Goal: Complete application form: Complete application form

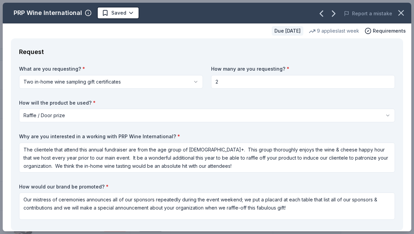
select select "raffleDoorPrize"
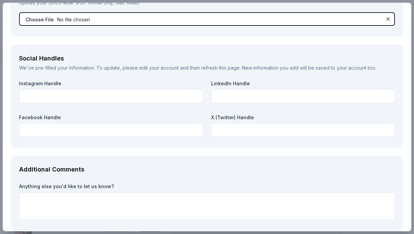
scroll to position [789, 0]
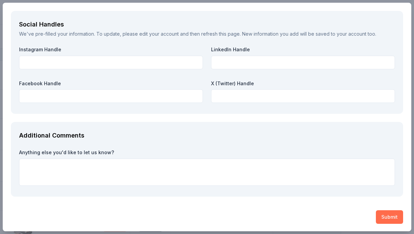
click at [385, 215] on button "Submit" at bounding box center [388, 218] width 27 height 14
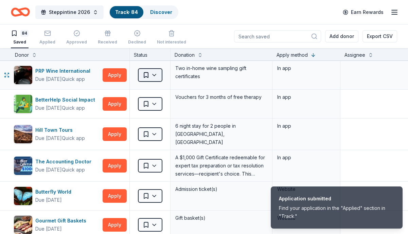
click at [159, 73] on html "Application submitted Find your application in the "Applied" section in "Track.…" at bounding box center [204, 117] width 408 height 234
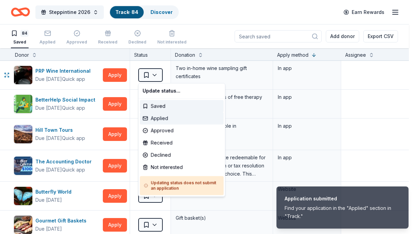
click at [165, 114] on div "Applied" at bounding box center [182, 118] width 84 height 12
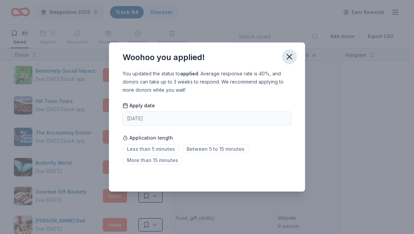
click at [292, 60] on icon "button" at bounding box center [289, 57] width 10 height 10
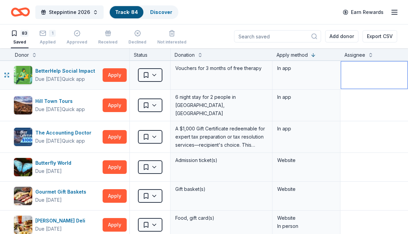
click at [355, 76] on textarea at bounding box center [374, 75] width 66 height 27
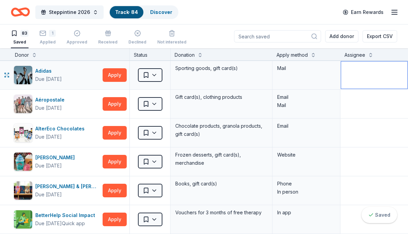
click at [347, 65] on textarea at bounding box center [374, 75] width 66 height 27
type textarea "F/u on [DATE]"
drag, startPoint x: 382, startPoint y: 68, endPoint x: 333, endPoint y: 61, distance: 49.7
click at [333, 61] on div "Adidas Due [DATE] Apply Saved Sporting goods, gift card(s) Mail F/u on [DATE]" at bounding box center [261, 75] width 522 height 29
click at [42, 37] on div "1 Applied" at bounding box center [47, 37] width 16 height 15
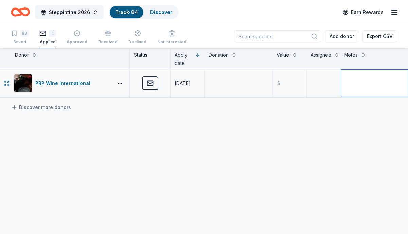
click at [358, 81] on textarea at bounding box center [374, 83] width 67 height 27
paste textarea "F/u on [DATE]"
type textarea "F/u on [DATE]"
click at [22, 36] on div "83" at bounding box center [24, 33] width 8 height 7
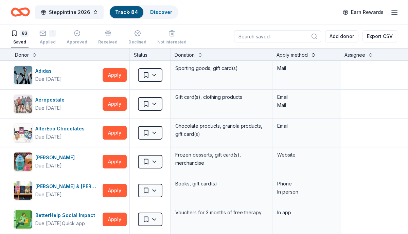
click at [313, 56] on button at bounding box center [313, 54] width 5 height 7
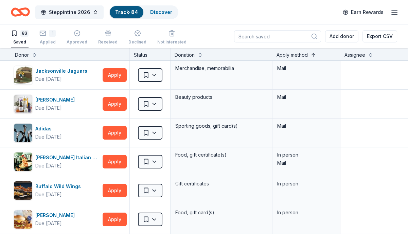
click at [312, 54] on button at bounding box center [313, 54] width 5 height 7
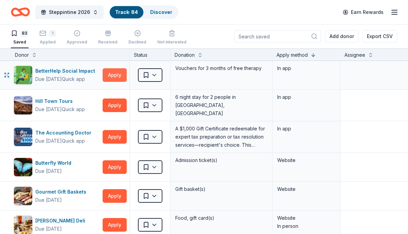
click at [116, 71] on button "Apply" at bounding box center [115, 75] width 24 height 14
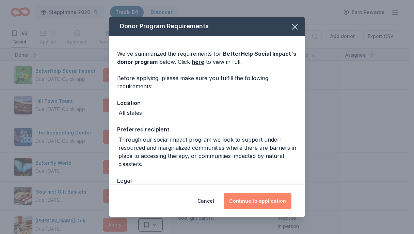
click at [265, 205] on button "Continue to application" at bounding box center [257, 201] width 68 height 16
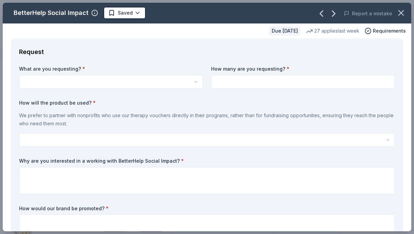
click at [197, 82] on html "Steppintine 2026 Track · 84 Discover Earn Rewards 83 Saved 1 Applied Approved R…" at bounding box center [207, 117] width 414 height 234
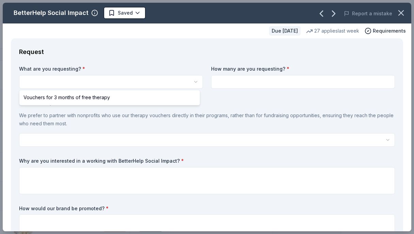
select select "Vouchers for 3 months of free therapy"
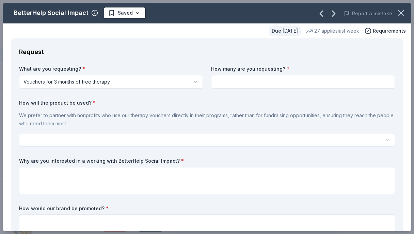
click at [244, 82] on input at bounding box center [303, 82] width 184 height 14
type input "2"
click at [396, 8] on icon "button" at bounding box center [401, 13] width 10 height 10
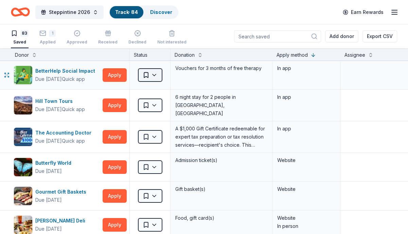
click at [155, 75] on html "Steppintine 2026 Track · 84 Discover Earn Rewards 83 Saved 1 Applied Approved R…" at bounding box center [204, 117] width 408 height 234
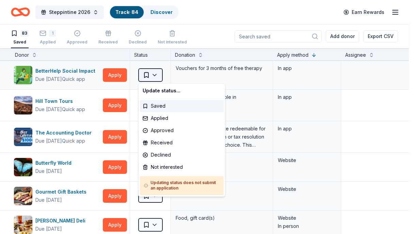
click at [155, 75] on html "Steppintine 2026 Track · 84 Discover Earn Rewards 83 Saved 1 Applied Approved R…" at bounding box center [207, 117] width 414 height 234
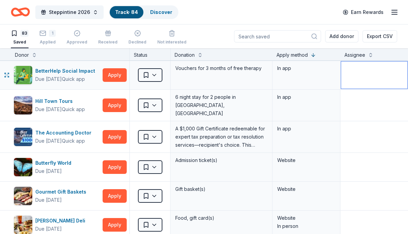
click at [360, 74] on textarea at bounding box center [374, 75] width 66 height 27
type textarea "W"
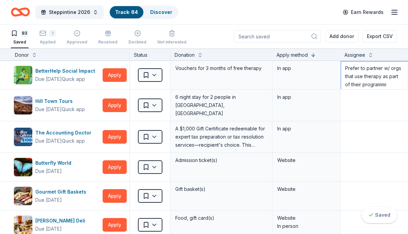
scroll to position [7, 0]
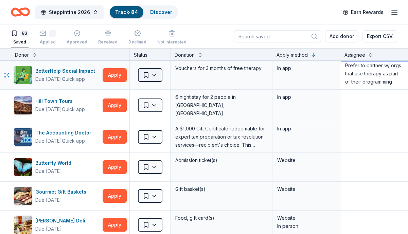
type textarea "Prefer to partner w/ orgs that use therapy as part of their programming"
click at [152, 73] on html "Steppintine 2026 Track · 84 Discover Earn Rewards 83 Saved 1 Applied Approved R…" at bounding box center [204, 117] width 408 height 234
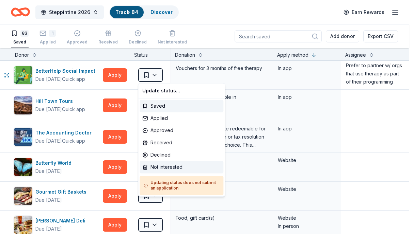
click at [161, 170] on div "Not interested" at bounding box center [181, 167] width 84 height 12
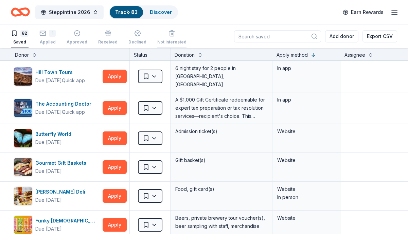
click at [172, 36] on div "Not interested" at bounding box center [171, 38] width 29 height 5
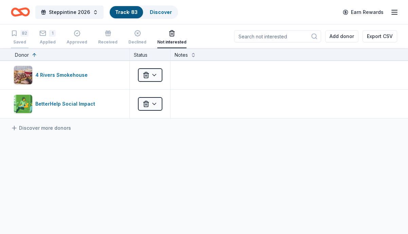
click at [16, 38] on div "82 Saved" at bounding box center [20, 37] width 18 height 15
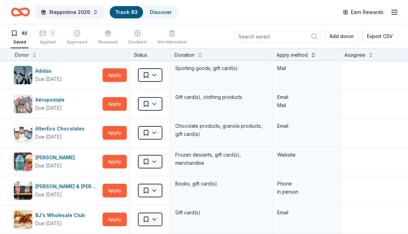
click at [316, 56] on button at bounding box center [313, 54] width 5 height 7
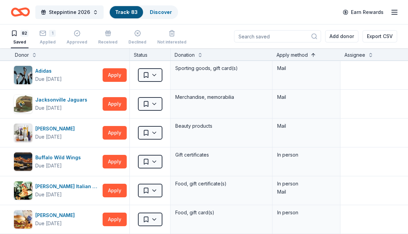
click at [316, 56] on button at bounding box center [313, 54] width 5 height 7
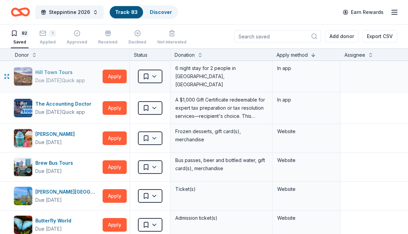
click at [56, 71] on div "Hill Town Tours" at bounding box center [60, 72] width 50 height 8
click at [109, 76] on button "Apply" at bounding box center [115, 77] width 24 height 14
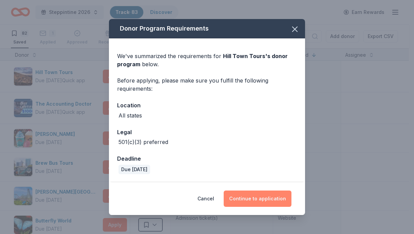
click at [262, 201] on button "Continue to application" at bounding box center [257, 199] width 68 height 16
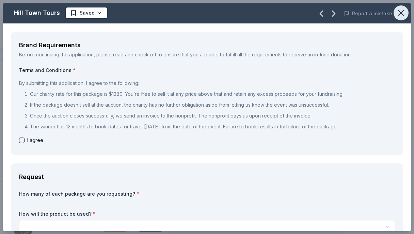
click at [398, 12] on icon "button" at bounding box center [401, 13] width 10 height 10
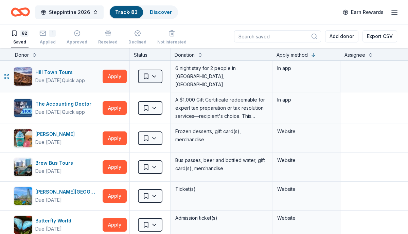
click at [155, 73] on html "Steppintine 2026 Track · 83 Discover Earn Rewards 82 Saved 1 Applied Approved R…" at bounding box center [204, 117] width 408 height 234
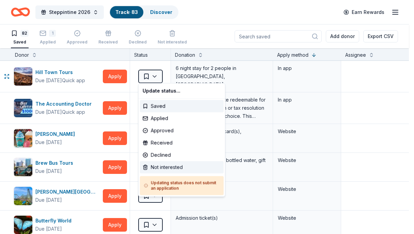
click at [167, 169] on div "Not interested" at bounding box center [182, 167] width 84 height 12
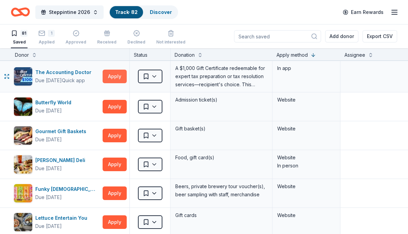
click at [114, 79] on button "Apply" at bounding box center [115, 77] width 24 height 14
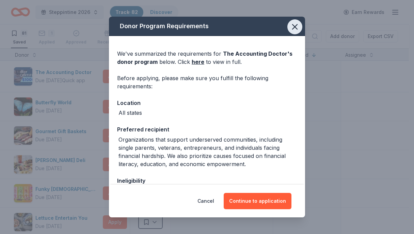
click at [293, 24] on icon "button" at bounding box center [295, 27] width 10 height 10
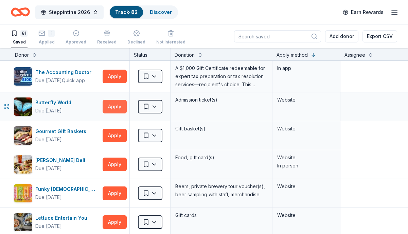
click at [113, 107] on button "Apply" at bounding box center [115, 107] width 24 height 14
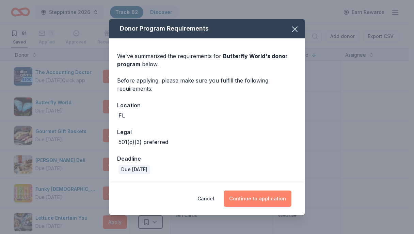
click at [255, 197] on button "Continue to application" at bounding box center [257, 199] width 68 height 16
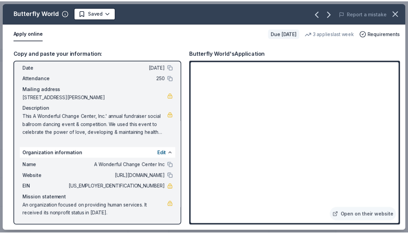
scroll to position [28, 0]
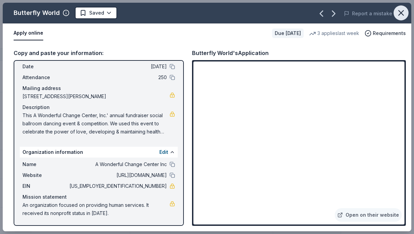
click at [397, 18] on button "button" at bounding box center [400, 12] width 15 height 15
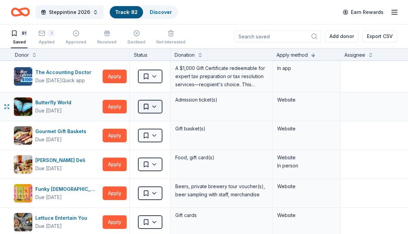
click at [155, 110] on html "Steppintine 2026 Track · 82 Discover Earn Rewards 81 Saved 1 Applied Approved R…" at bounding box center [204, 117] width 408 height 234
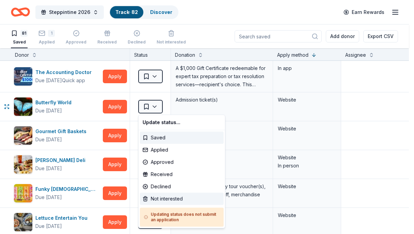
click at [161, 202] on div "Not interested" at bounding box center [182, 199] width 84 height 12
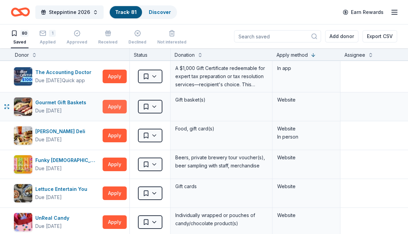
click at [104, 101] on button "Apply" at bounding box center [115, 107] width 24 height 14
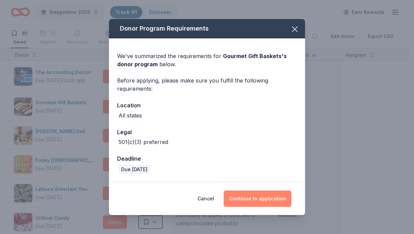
click at [241, 202] on button "Continue to application" at bounding box center [257, 199] width 68 height 16
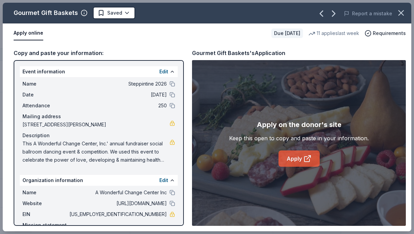
click at [309, 163] on link "Apply" at bounding box center [298, 159] width 41 height 16
drag, startPoint x: 133, startPoint y: 213, endPoint x: 148, endPoint y: 217, distance: 15.0
click at [148, 217] on span "[US_EMPLOYER_IDENTIFICATION_NUMBER]" at bounding box center [117, 215] width 99 height 8
click at [398, 11] on icon "button" at bounding box center [401, 13] width 10 height 10
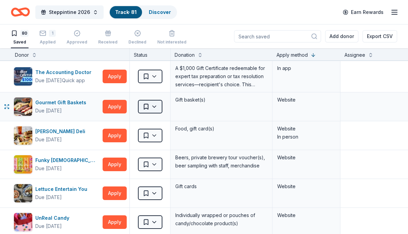
click at [154, 103] on html "Steppintine 2026 Track · 81 Discover Earn Rewards 80 Saved 1 Applied Approved R…" at bounding box center [204, 117] width 408 height 234
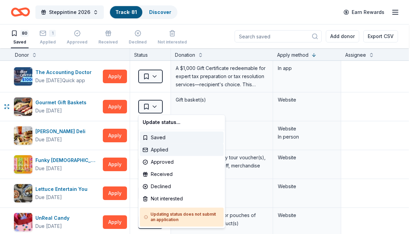
click at [160, 152] on div "Applied" at bounding box center [182, 150] width 84 height 12
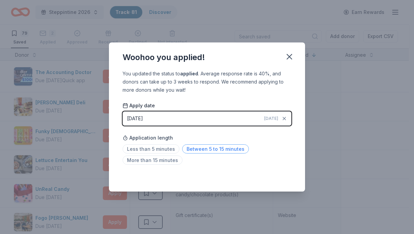
click at [194, 151] on span "Between 5 to 15 minutes" at bounding box center [215, 149] width 67 height 9
click at [289, 56] on icon "button" at bounding box center [289, 56] width 5 height 5
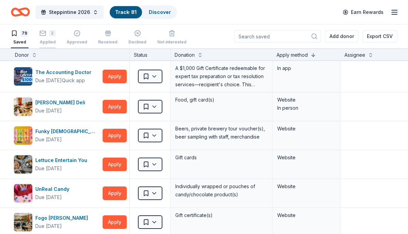
drag, startPoint x: 45, startPoint y: 32, endPoint x: 52, endPoint y: 42, distance: 12.4
click at [45, 32] on rect "button" at bounding box center [43, 33] width 6 height 4
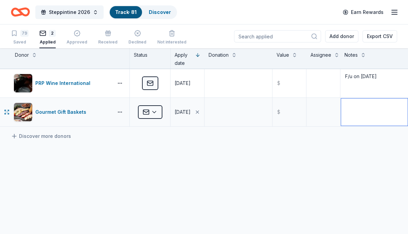
click at [345, 109] on textarea at bounding box center [374, 112] width 67 height 27
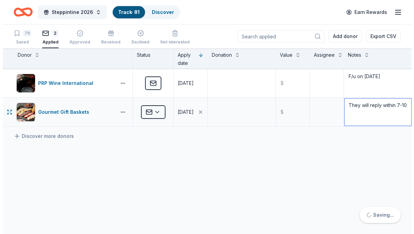
scroll to position [0, 1]
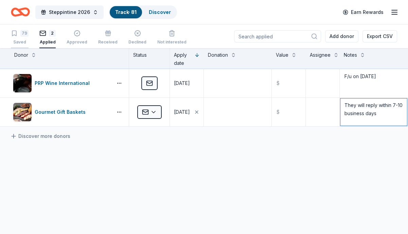
type textarea "They will reply within 7-10 business days"
click at [19, 37] on div "79 Saved" at bounding box center [20, 37] width 18 height 15
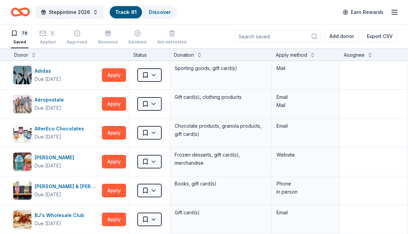
click at [299, 56] on div "Apply method" at bounding box center [291, 55] width 31 height 8
click at [312, 57] on button at bounding box center [312, 54] width 5 height 7
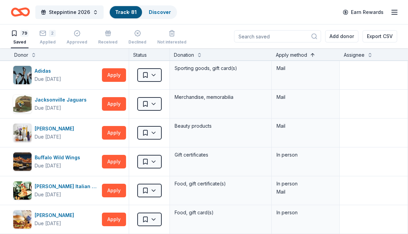
click at [313, 56] on button at bounding box center [312, 54] width 5 height 7
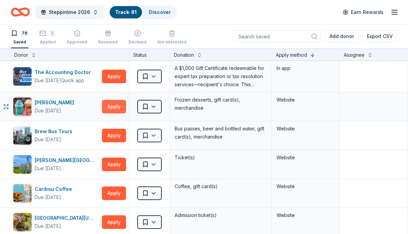
click at [108, 108] on button "Apply" at bounding box center [114, 107] width 24 height 14
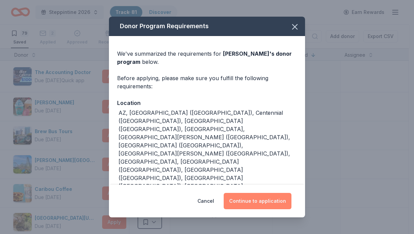
click at [244, 200] on button "Continue to application" at bounding box center [257, 201] width 68 height 16
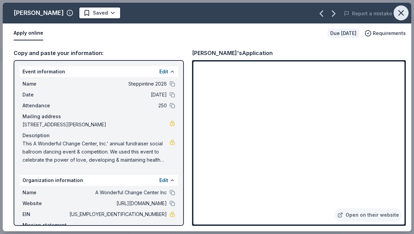
click at [402, 12] on icon "button" at bounding box center [401, 13] width 10 height 10
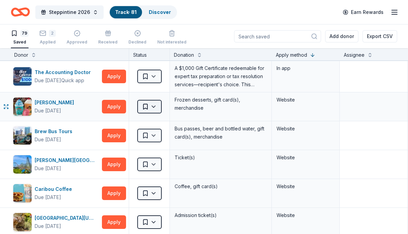
click at [155, 108] on html "Steppintine 2026 Track · 81 Discover Earn Rewards 79 Saved 2 Applied Approved R…" at bounding box center [204, 117] width 408 height 234
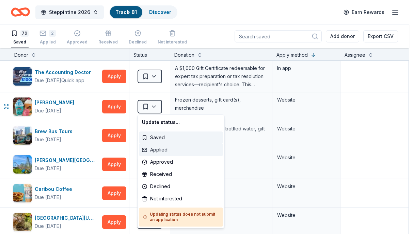
drag, startPoint x: 155, startPoint y: 151, endPoint x: 160, endPoint y: 153, distance: 5.4
click at [155, 151] on div "Applied" at bounding box center [181, 150] width 84 height 12
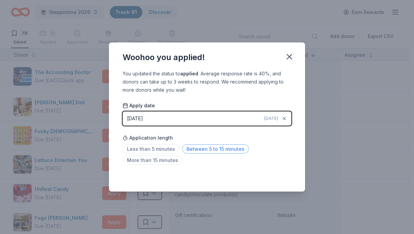
click at [212, 148] on span "Between 5 to 15 minutes" at bounding box center [215, 149] width 67 height 9
click at [291, 57] on icon "button" at bounding box center [289, 57] width 10 height 10
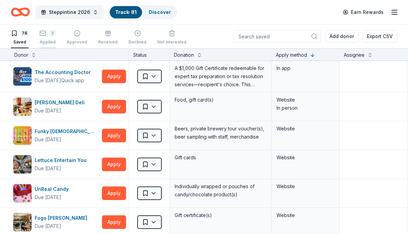
click at [45, 40] on div "Applied" at bounding box center [47, 38] width 16 height 5
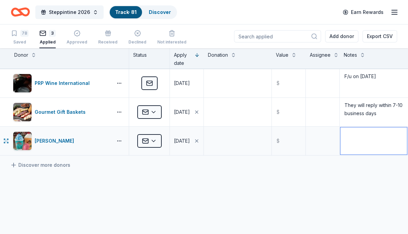
click at [368, 142] on textarea at bounding box center [374, 141] width 67 height 27
type textarea "F/u on [DATE]"
click at [10, 36] on div "78 Saved 3 Applied Approved Received Declined Not interested Add donor Export C…" at bounding box center [204, 36] width 408 height 24
click at [19, 38] on div "78 Saved" at bounding box center [20, 37] width 18 height 15
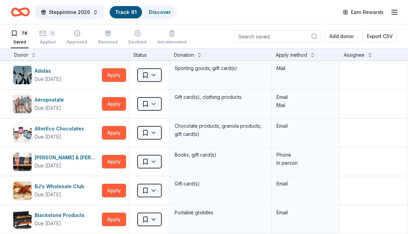
drag, startPoint x: 311, startPoint y: 54, endPoint x: 317, endPoint y: 58, distance: 7.4
click at [311, 54] on button at bounding box center [312, 54] width 5 height 7
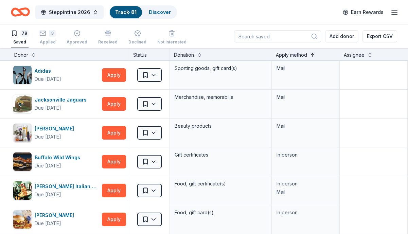
click at [313, 54] on button at bounding box center [312, 54] width 5 height 7
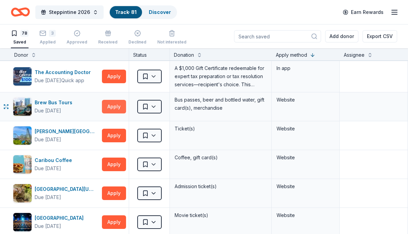
click at [112, 111] on button "Apply" at bounding box center [114, 107] width 24 height 14
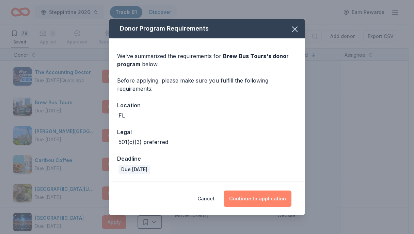
click at [257, 203] on button "Continue to application" at bounding box center [257, 199] width 68 height 16
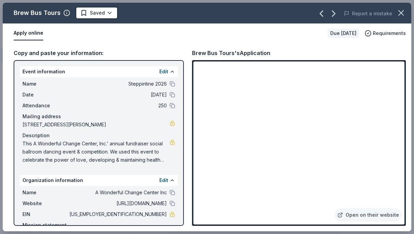
click at [401, 12] on icon "button" at bounding box center [401, 13] width 10 height 10
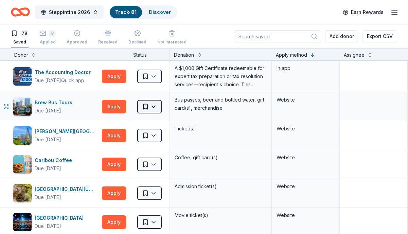
click at [154, 106] on html "Steppintine 2026 Track · 81 Discover Earn Rewards 78 Saved 3 Applied Approved R…" at bounding box center [204, 117] width 408 height 234
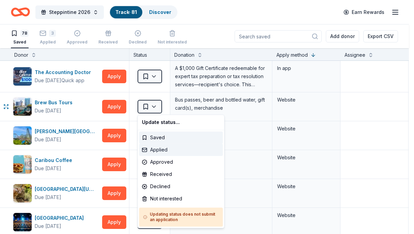
click at [164, 153] on div "Applied" at bounding box center [181, 150] width 84 height 12
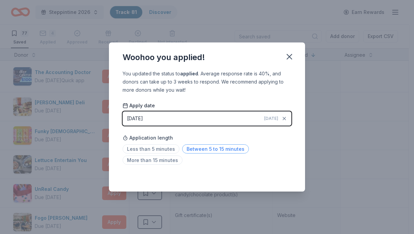
click at [192, 150] on span "Between 5 to 15 minutes" at bounding box center [215, 149] width 67 height 9
click at [292, 59] on icon "button" at bounding box center [289, 57] width 10 height 10
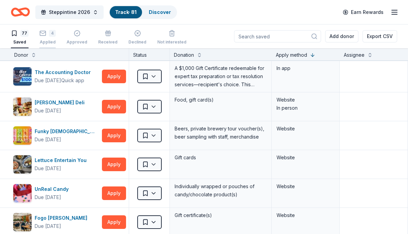
click at [46, 33] on div "4" at bounding box center [47, 29] width 16 height 7
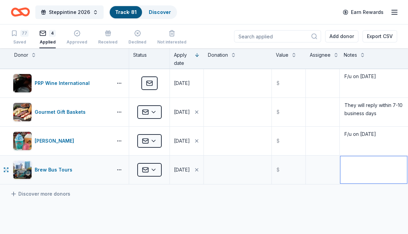
click at [348, 163] on textarea at bounding box center [374, 169] width 67 height 27
type textarea "F/u on [DATE]"
click at [16, 39] on div "Saved" at bounding box center [20, 41] width 18 height 5
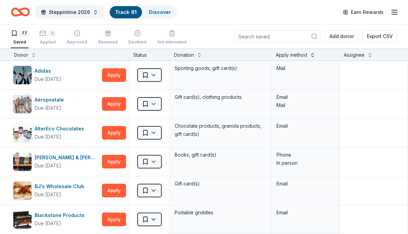
click at [312, 54] on button at bounding box center [312, 54] width 5 height 7
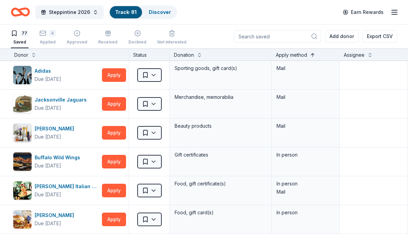
click at [312, 55] on button at bounding box center [312, 54] width 5 height 7
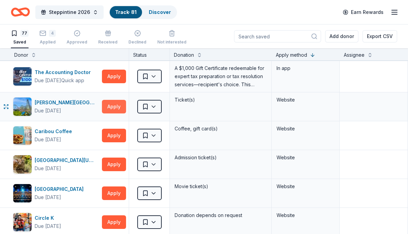
click at [107, 105] on button "Apply" at bounding box center [114, 107] width 24 height 14
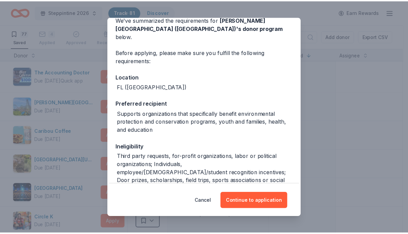
scroll to position [68, 0]
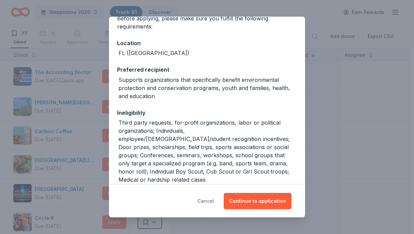
click at [214, 202] on button "Cancel" at bounding box center [205, 201] width 17 height 16
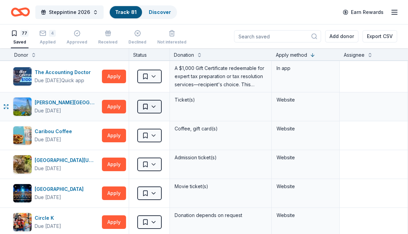
click at [156, 108] on html "Steppintine 2026 Track · 81 Discover Earn Rewards 77 Saved 4 Applied Approved R…" at bounding box center [204, 117] width 408 height 234
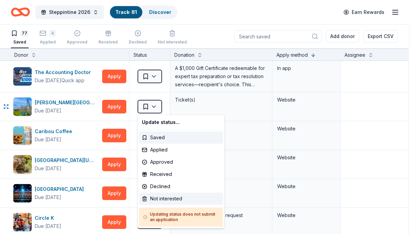
click at [159, 199] on div "Not interested" at bounding box center [181, 199] width 84 height 12
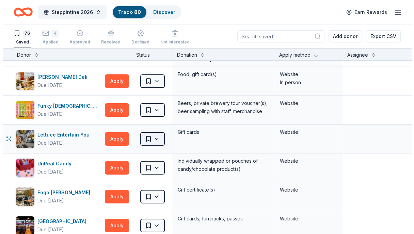
scroll to position [0, 1]
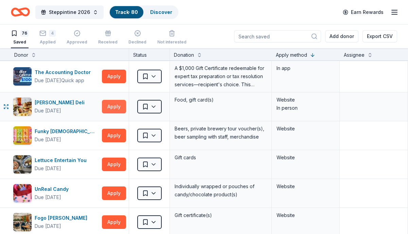
click at [113, 104] on button "Apply" at bounding box center [114, 107] width 24 height 14
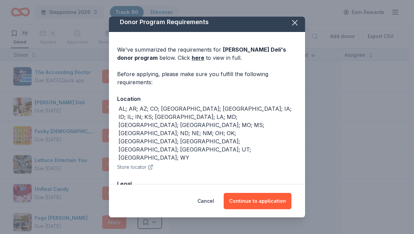
scroll to position [0, 0]
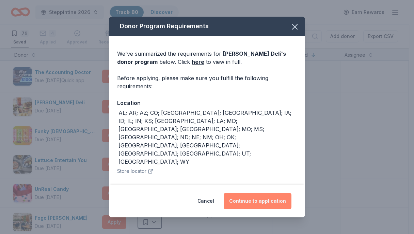
click at [268, 195] on button "Continue to application" at bounding box center [257, 201] width 68 height 16
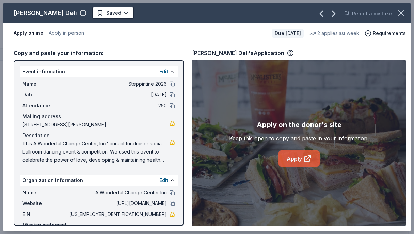
click at [284, 162] on link "Apply" at bounding box center [298, 159] width 41 height 16
click at [401, 11] on icon "button" at bounding box center [401, 13] width 10 height 10
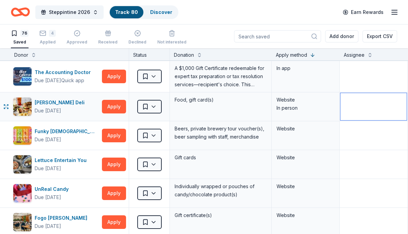
click at [363, 109] on textarea at bounding box center [374, 106] width 66 height 27
type textarea "They have none near [GEOGRAPHIC_DATA]"
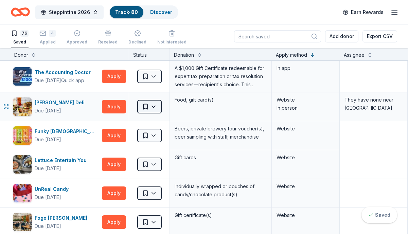
click at [150, 105] on html "Steppintine 2026 Track · 80 Discover Earn Rewards 76 Saved 4 Applied Approved R…" at bounding box center [204, 117] width 408 height 234
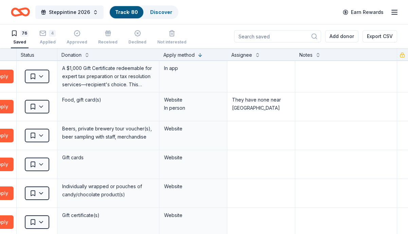
scroll to position [0, 118]
drag, startPoint x: 272, startPoint y: 232, endPoint x: 366, endPoint y: 146, distance: 127.3
click at [408, 234] on html "Steppintine 2026 Track · 80 Discover Earn Rewards 76 Saved 4 Applied Approved R…" at bounding box center [204, 117] width 408 height 234
drag, startPoint x: 229, startPoint y: 102, endPoint x: 273, endPoint y: 114, distance: 46.0
click at [273, 114] on textarea "They have none near [GEOGRAPHIC_DATA]" at bounding box center [261, 106] width 66 height 27
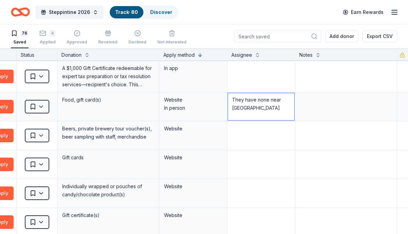
click at [228, 98] on textarea "They have none near [GEOGRAPHIC_DATA]" at bounding box center [261, 106] width 66 height 27
drag, startPoint x: 227, startPoint y: 98, endPoint x: 274, endPoint y: 112, distance: 49.7
click at [274, 112] on textarea "They have none near [GEOGRAPHIC_DATA]" at bounding box center [261, 106] width 66 height 27
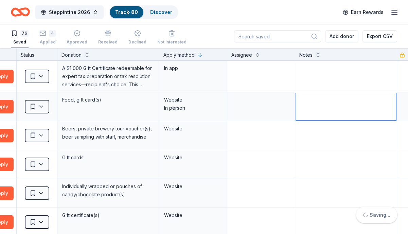
click at [318, 97] on textarea at bounding box center [346, 106] width 100 height 27
paste textarea "They have none near [GEOGRAPHIC_DATA]"
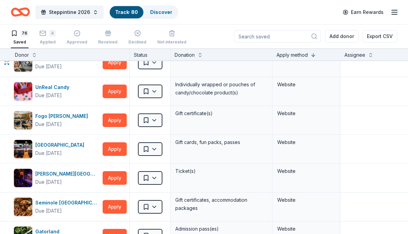
scroll to position [0, 0]
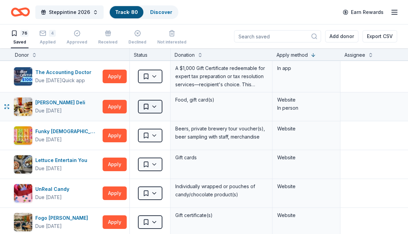
type textarea "They have none near [GEOGRAPHIC_DATA]"
click at [157, 101] on html "Steppintine 2026 Track · 80 Discover Earn Rewards 76 Saved 4 Applied Approved R…" at bounding box center [204, 117] width 408 height 234
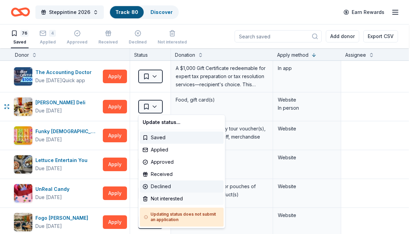
click at [159, 191] on div "Declined" at bounding box center [182, 187] width 84 height 12
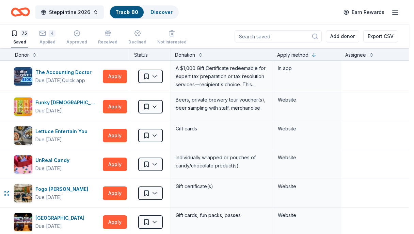
click at [162, 197] on div "They missed out on a great opportunity! We're sorry to see that the status was …" at bounding box center [207, 117] width 414 height 234
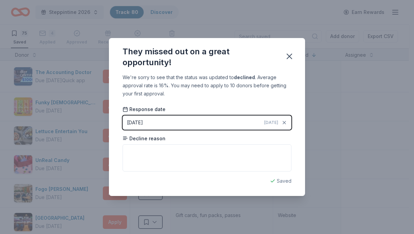
click at [289, 54] on icon "button" at bounding box center [289, 57] width 10 height 10
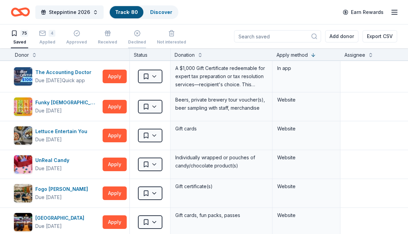
click at [134, 33] on icon "button" at bounding box center [137, 30] width 7 height 7
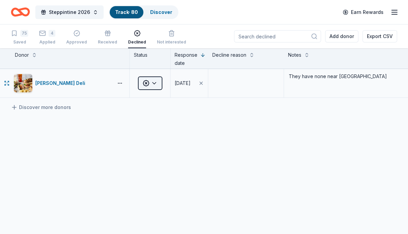
click at [156, 83] on html "Steppintine 2026 Track · 80 Discover Earn Rewards 75 Saved 4 Applied Approved R…" at bounding box center [204, 117] width 408 height 234
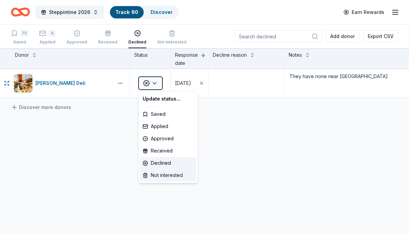
click at [155, 175] on div "Not interested" at bounding box center [168, 175] width 56 height 12
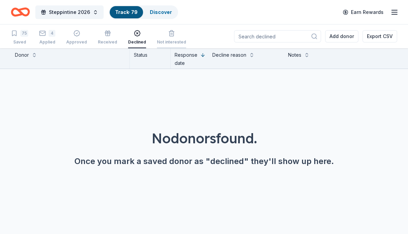
click at [173, 38] on div "Not interested" at bounding box center [171, 38] width 29 height 5
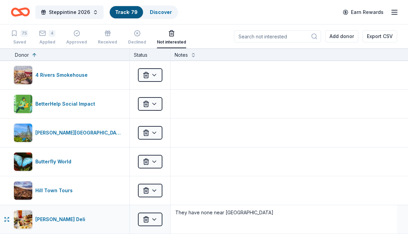
scroll to position [68, 0]
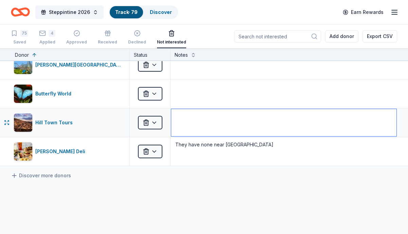
click at [192, 117] on textarea at bounding box center [283, 122] width 225 height 27
type textarea "You can only auction this off"
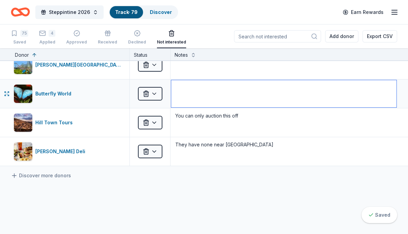
click at [194, 95] on textarea at bounding box center [283, 93] width 225 height 27
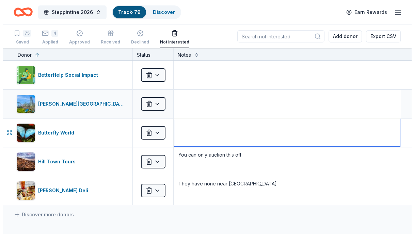
scroll to position [0, 0]
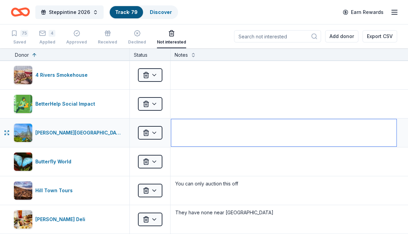
click at [189, 123] on textarea at bounding box center [283, 132] width 225 height 27
type textarea "You must auction off the tickets"
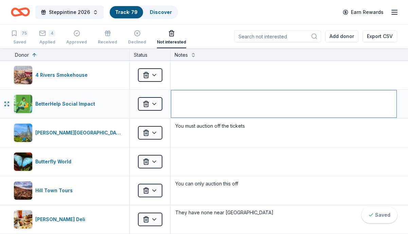
click at [188, 99] on textarea at bounding box center [283, 103] width 225 height 27
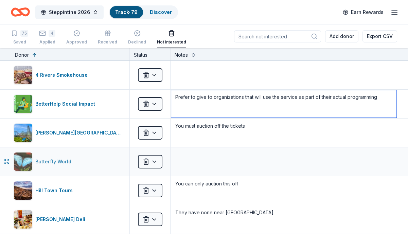
type textarea "Prefer to give to organizations that will use the service as part of their actu…"
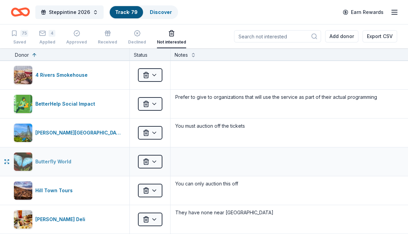
click at [46, 160] on div "Butterfly World" at bounding box center [54, 162] width 39 height 8
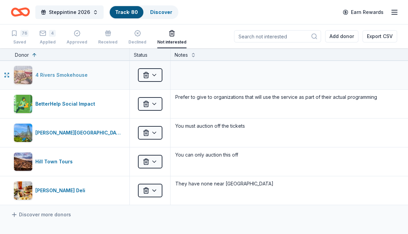
click at [52, 73] on div "4 Rivers Smokehouse" at bounding box center [62, 75] width 55 height 8
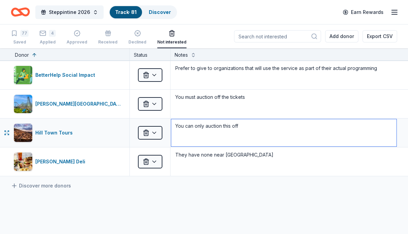
drag, startPoint x: 243, startPoint y: 128, endPoint x: 223, endPoint y: 124, distance: 19.6
click at [223, 124] on textarea "You can only auction this off" at bounding box center [283, 132] width 225 height 27
type textarea "You can only auction this gift for a minimum of $1380"
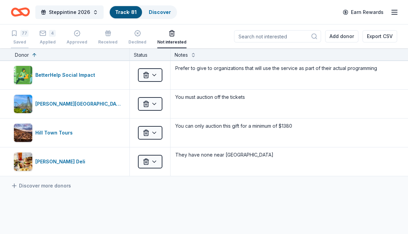
click at [17, 35] on icon "button" at bounding box center [14, 33] width 7 height 7
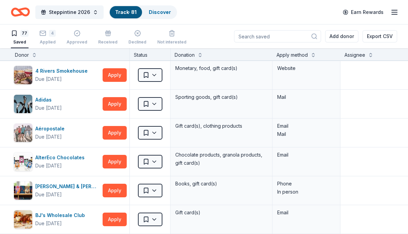
click at [309, 52] on div "Apply method" at bounding box center [307, 55] width 60 height 8
click at [317, 54] on div "Apply method" at bounding box center [307, 55] width 60 height 8
click at [314, 54] on button at bounding box center [313, 54] width 5 height 7
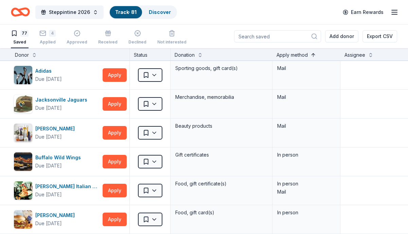
click at [313, 55] on button at bounding box center [313, 54] width 5 height 7
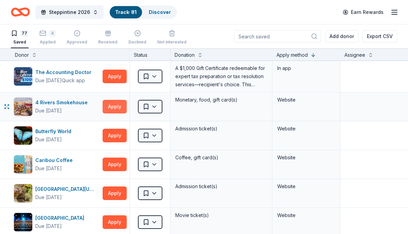
click at [110, 105] on button "Apply" at bounding box center [115, 107] width 24 height 14
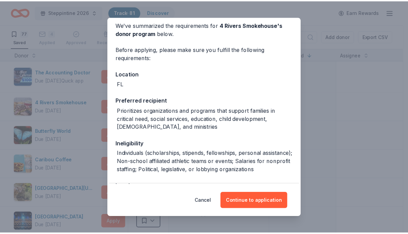
scroll to position [30, 0]
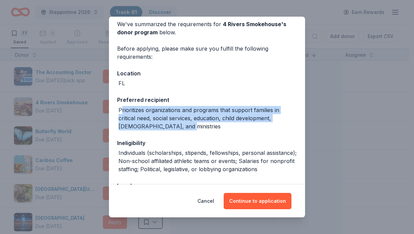
drag, startPoint x: 122, startPoint y: 109, endPoint x: 181, endPoint y: 127, distance: 61.7
click at [181, 127] on div "Prioritizes organizations and programs that support families in critical need, …" at bounding box center [207, 118] width 178 height 24
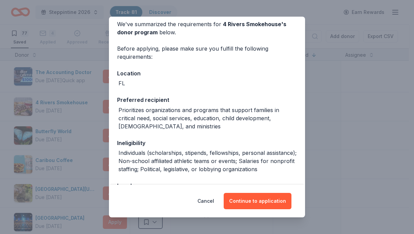
click at [117, 108] on div "We've summarized the requirements for 4 Rivers Smokehouse 's donor program belo…" at bounding box center [207, 121] width 196 height 230
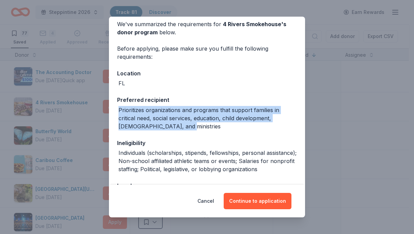
drag, startPoint x: 118, startPoint y: 110, endPoint x: 182, endPoint y: 129, distance: 66.3
click at [182, 129] on div "Prioritizes organizations and programs that support families in critical need, …" at bounding box center [207, 118] width 178 height 24
copy div "Prioritizes organizations and programs that support families in critical need, …"
click at [211, 202] on button "Cancel" at bounding box center [205, 201] width 17 height 16
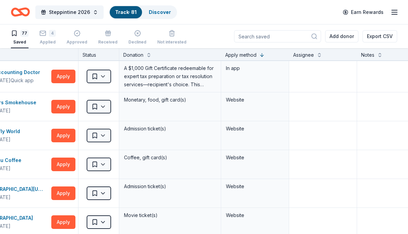
scroll to position [0, 118]
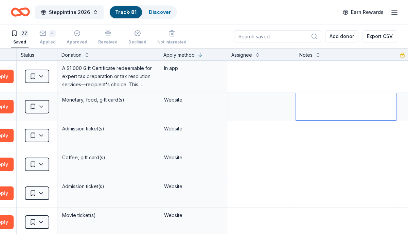
click at [302, 94] on textarea at bounding box center [346, 106] width 100 height 27
paste textarea "Prioritizes organizations and programs that support families in critical need, …"
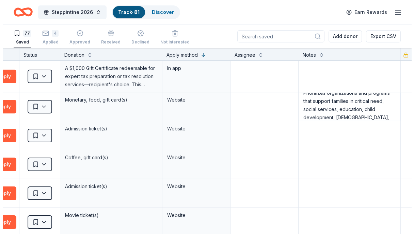
scroll to position [0, 0]
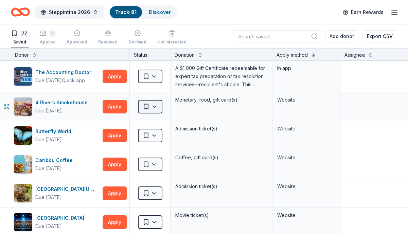
type textarea "Prioritizes organizations and programs that support families in critical need, …"
click at [156, 106] on html "Steppintine 2026 Track · 81 Discover Earn Rewards 77 Saved 4 Applied Approved R…" at bounding box center [204, 117] width 408 height 234
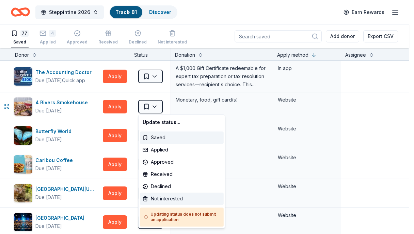
click at [170, 199] on div "Not interested" at bounding box center [182, 199] width 84 height 12
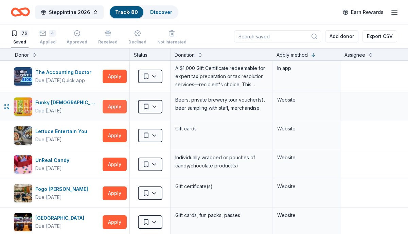
click at [110, 109] on button "Apply" at bounding box center [115, 107] width 24 height 14
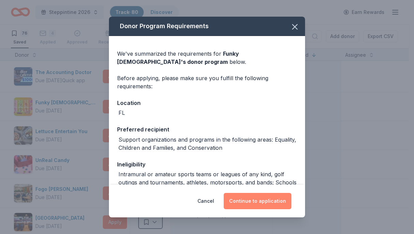
drag, startPoint x: 245, startPoint y: 203, endPoint x: 244, endPoint y: 199, distance: 4.0
click at [245, 203] on button "Continue to application" at bounding box center [257, 201] width 68 height 16
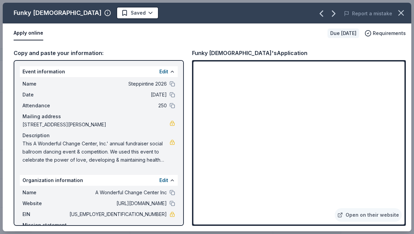
type textarea "We require a letter of determination proving 501c3 status as well as a signed l…"
type textarea "Organizations that support underserved communities, including single parents, v…"
type textarea "We require a letter of determination proving 501c3 status as well as a signed l…"
click at [400, 13] on icon "button" at bounding box center [401, 13] width 10 height 10
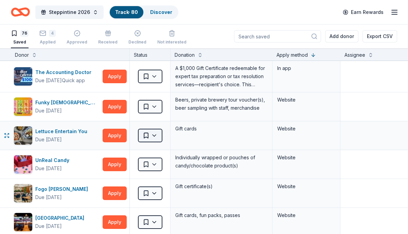
click at [158, 133] on html "Steppintine 2026 Track · 80 Discover Earn Rewards 76 Saved 4 Applied Approved R…" at bounding box center [204, 117] width 408 height 234
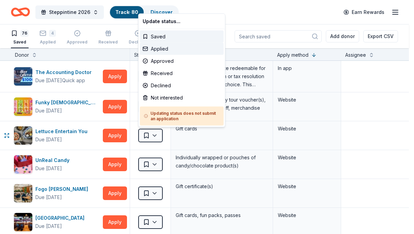
click at [155, 48] on div "Applied" at bounding box center [182, 49] width 84 height 12
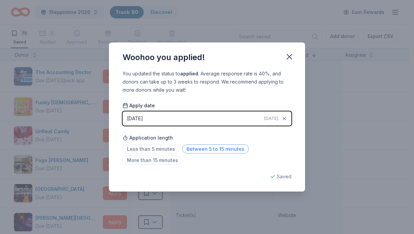
click at [221, 149] on span "Between 5 to 15 minutes" at bounding box center [215, 149] width 67 height 9
click at [292, 56] on icon "button" at bounding box center [289, 57] width 10 height 10
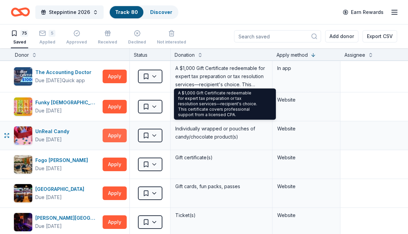
click at [119, 133] on button "Apply" at bounding box center [115, 136] width 24 height 14
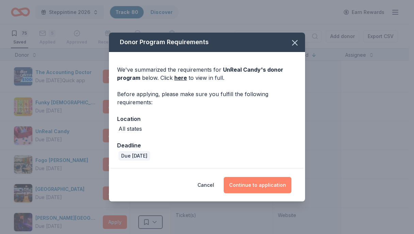
click at [262, 183] on button "Continue to application" at bounding box center [257, 185] width 68 height 16
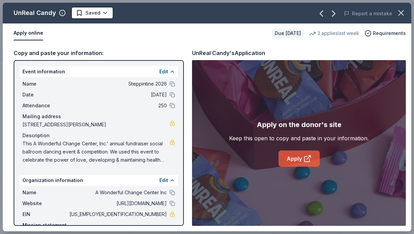
click at [289, 157] on link "Apply" at bounding box center [298, 159] width 41 height 16
click at [395, 12] on button "button" at bounding box center [400, 12] width 15 height 15
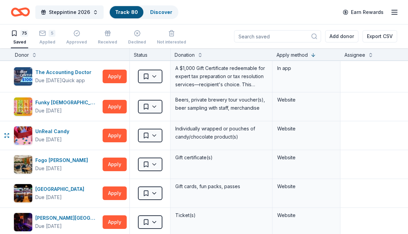
click at [152, 137] on html "Steppintine 2026 Track · 80 Discover Earn Rewards 75 Saved 5 Applied Approved R…" at bounding box center [204, 117] width 408 height 234
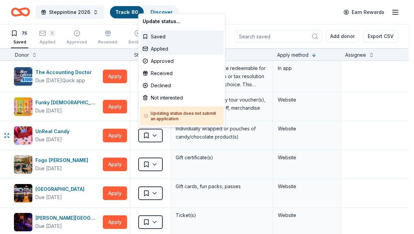
click at [157, 50] on div "Applied" at bounding box center [182, 49] width 84 height 12
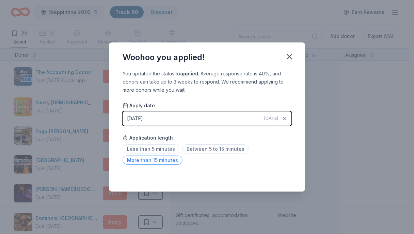
click at [144, 161] on span "More than 15 minutes" at bounding box center [152, 160] width 60 height 9
click at [292, 57] on icon "button" at bounding box center [289, 57] width 10 height 10
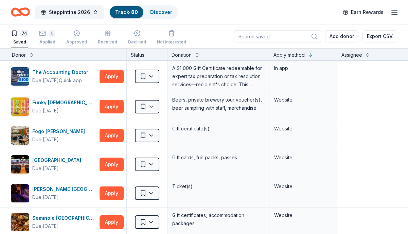
scroll to position [0, 6]
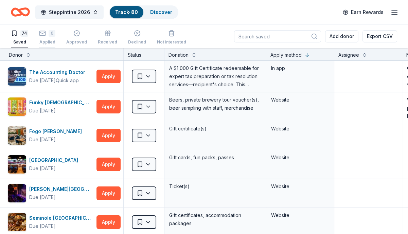
click at [39, 31] on icon "button" at bounding box center [42, 33] width 7 height 7
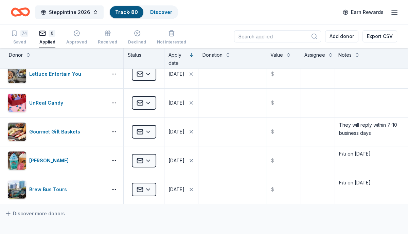
scroll to position [34, 6]
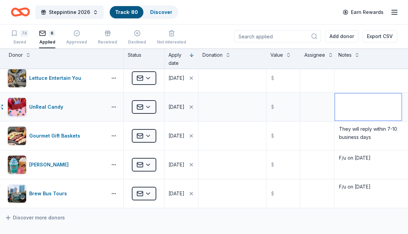
click at [351, 99] on textarea at bounding box center [368, 107] width 67 height 27
type textarea "This is the onbrand platform"
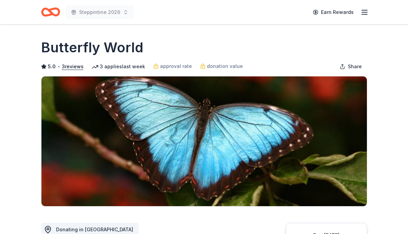
scroll to position [102, 0]
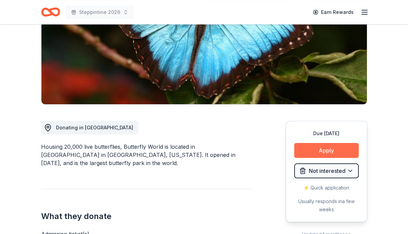
click at [324, 149] on button "Apply" at bounding box center [327, 150] width 65 height 15
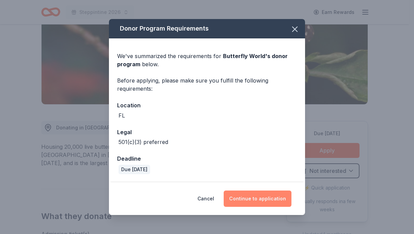
click at [251, 204] on button "Continue to application" at bounding box center [257, 199] width 68 height 16
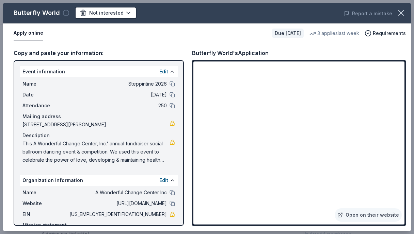
click at [63, 15] on icon "button" at bounding box center [66, 13] width 7 height 7
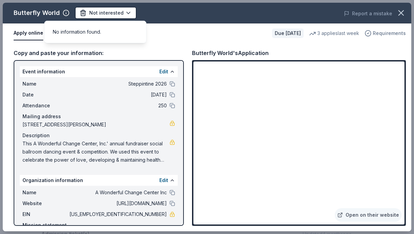
click at [395, 34] on span "Requirements" at bounding box center [388, 33] width 33 height 8
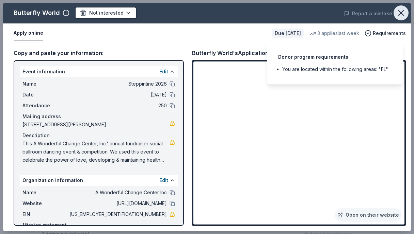
click at [402, 12] on icon "button" at bounding box center [400, 13] width 5 height 5
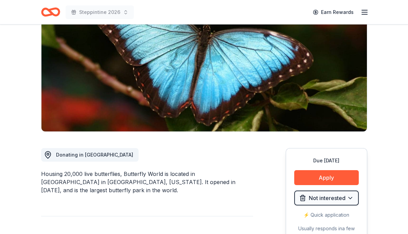
scroll to position [68, 0]
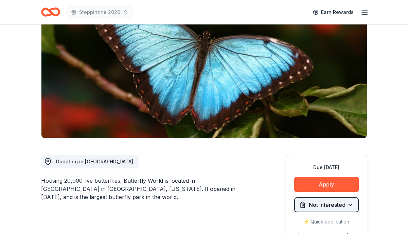
click at [348, 166] on html "Steppintine 2026 Earn Rewards Due in 94 days Share Butterfly World 5.0 • 3 revi…" at bounding box center [204, 49] width 408 height 234
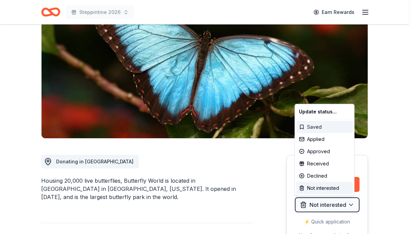
click at [317, 124] on div "Saved" at bounding box center [324, 127] width 56 height 12
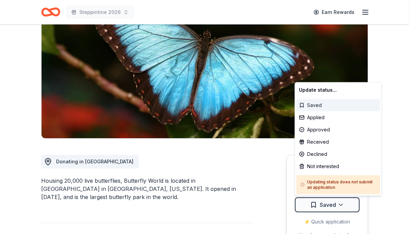
click at [328, 104] on div "Saved" at bounding box center [338, 105] width 84 height 12
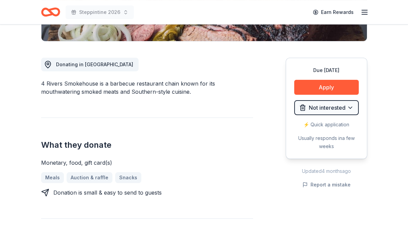
scroll to position [136, 0]
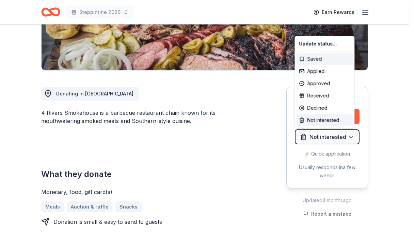
drag, startPoint x: 317, startPoint y: 56, endPoint x: 258, endPoint y: 21, distance: 67.9
click at [316, 56] on div "Saved" at bounding box center [324, 59] width 56 height 12
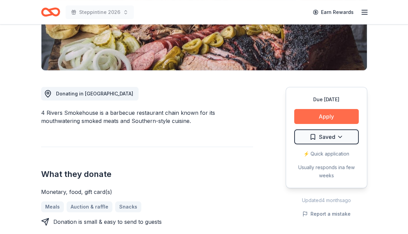
click at [336, 117] on button "Apply" at bounding box center [327, 116] width 65 height 15
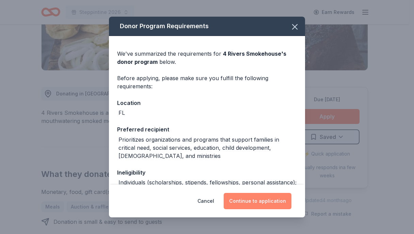
click at [245, 204] on button "Continue to application" at bounding box center [257, 201] width 68 height 16
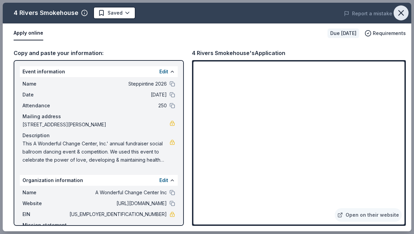
click at [404, 14] on icon "button" at bounding box center [401, 13] width 10 height 10
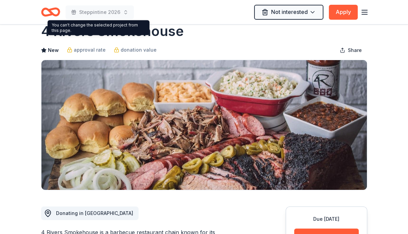
scroll to position [0, 0]
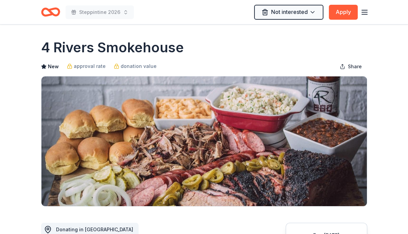
click at [44, 11] on icon "Home" at bounding box center [50, 12] width 19 height 16
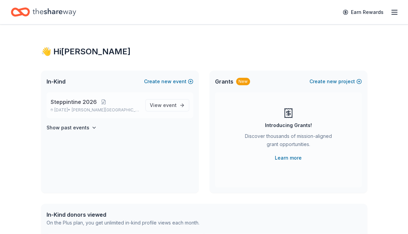
click at [72, 102] on span "Steppintine 2026" at bounding box center [74, 102] width 46 height 8
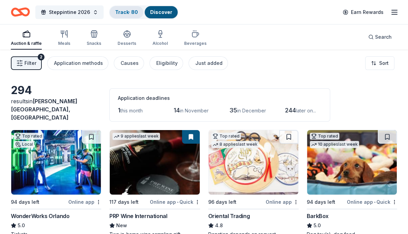
click at [124, 11] on link "Track · 80" at bounding box center [126, 12] width 23 height 6
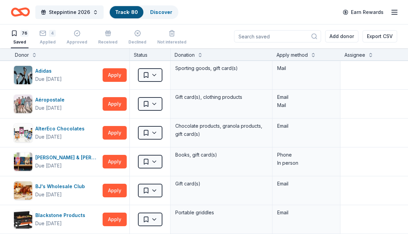
click at [293, 54] on div "Apply method" at bounding box center [292, 55] width 31 height 8
click at [314, 57] on button at bounding box center [313, 54] width 5 height 7
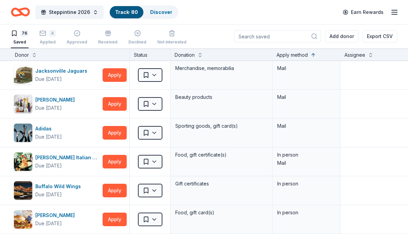
drag, startPoint x: 312, startPoint y: 55, endPoint x: 305, endPoint y: 60, distance: 8.7
click at [312, 55] on button at bounding box center [313, 54] width 5 height 7
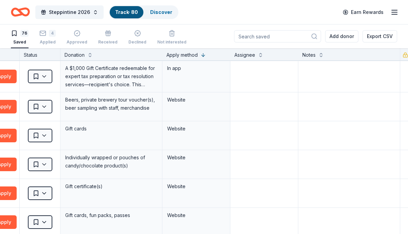
scroll to position [0, 118]
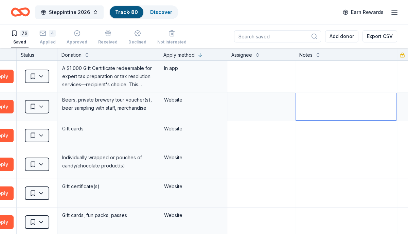
click at [299, 94] on textarea at bounding box center [346, 106] width 100 height 27
paste textarea "We require a letter of determination proving 501c3 status as well as a signed l…"
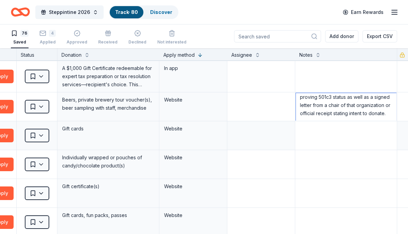
scroll to position [31, 0]
paste textarea "We require brewery presence at any sponsored events and generally avoid sponsor…"
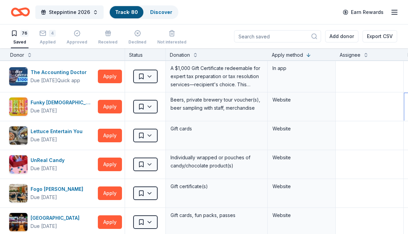
scroll to position [0, 0]
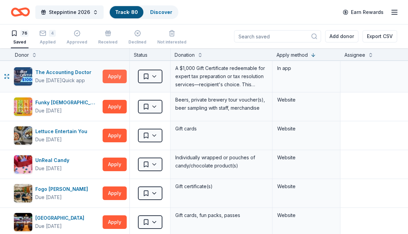
type textarea "We require a letter of determination proving 501c3 status as well as a signed l…"
click at [114, 74] on button "Apply" at bounding box center [115, 77] width 24 height 14
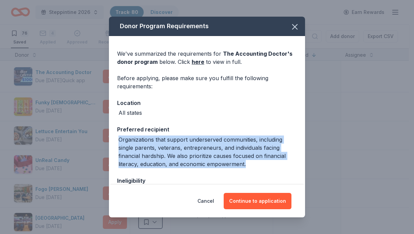
drag, startPoint x: 119, startPoint y: 140, endPoint x: 239, endPoint y: 159, distance: 120.8
click at [251, 166] on div "Organizations that support underserved communities, including single parents, v…" at bounding box center [207, 152] width 178 height 33
copy div "Organizations that support underserved communities, including single parents, v…"
drag, startPoint x: 290, startPoint y: 29, endPoint x: 249, endPoint y: 112, distance: 92.9
click at [290, 29] on icon "button" at bounding box center [295, 27] width 10 height 10
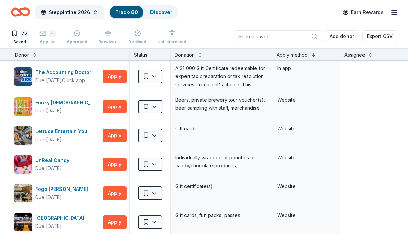
scroll to position [0, 118]
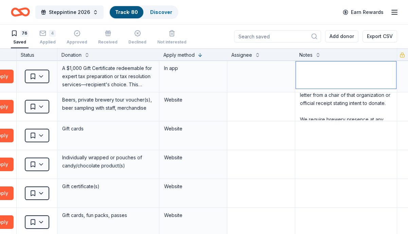
click at [300, 68] on textarea at bounding box center [346, 75] width 100 height 27
paste textarea "Organizations that support underserved communities, including single parents, v…"
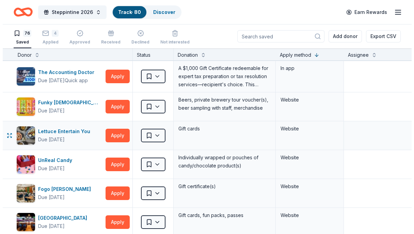
scroll to position [34, 0]
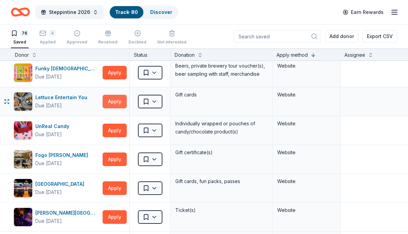
type textarea "Organizations that support underserved communities, including single parents, v…"
drag, startPoint x: 121, startPoint y: 97, endPoint x: 123, endPoint y: 100, distance: 4.0
click at [123, 100] on button "Apply" at bounding box center [115, 102] width 24 height 14
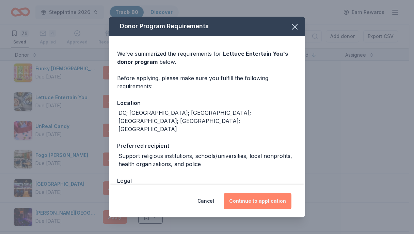
click at [240, 200] on button "Continue to application" at bounding box center [257, 201] width 68 height 16
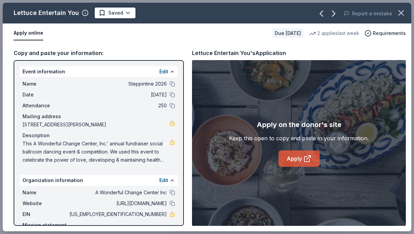
click at [310, 153] on link "Apply" at bounding box center [298, 159] width 41 height 16
